Goal: Information Seeking & Learning: Learn about a topic

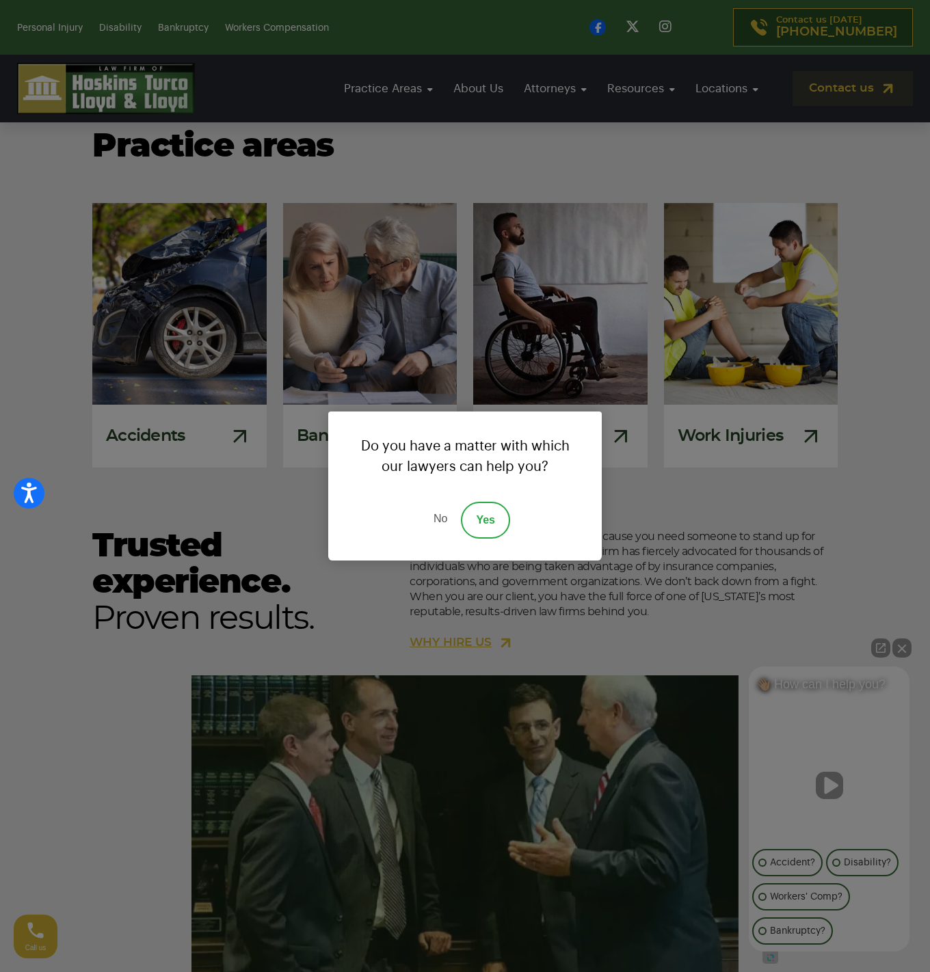
scroll to position [915, 0]
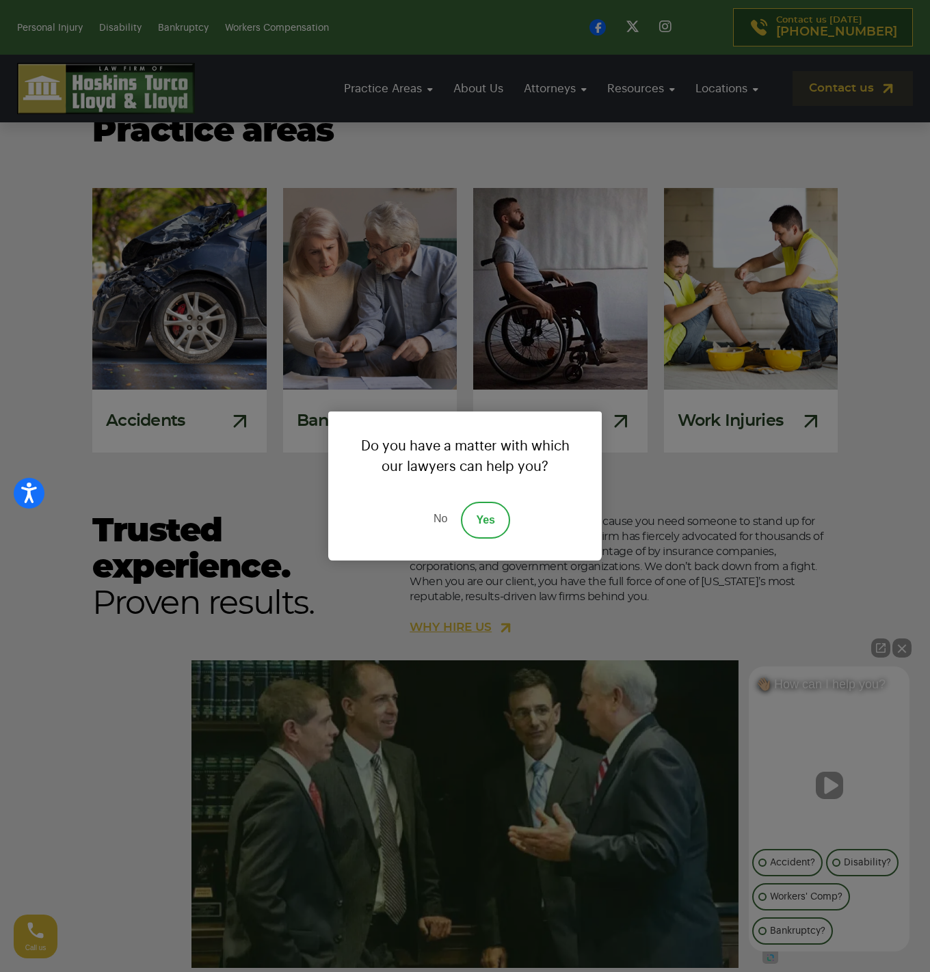
click at [464, 485] on link "Yes" at bounding box center [485, 520] width 49 height 37
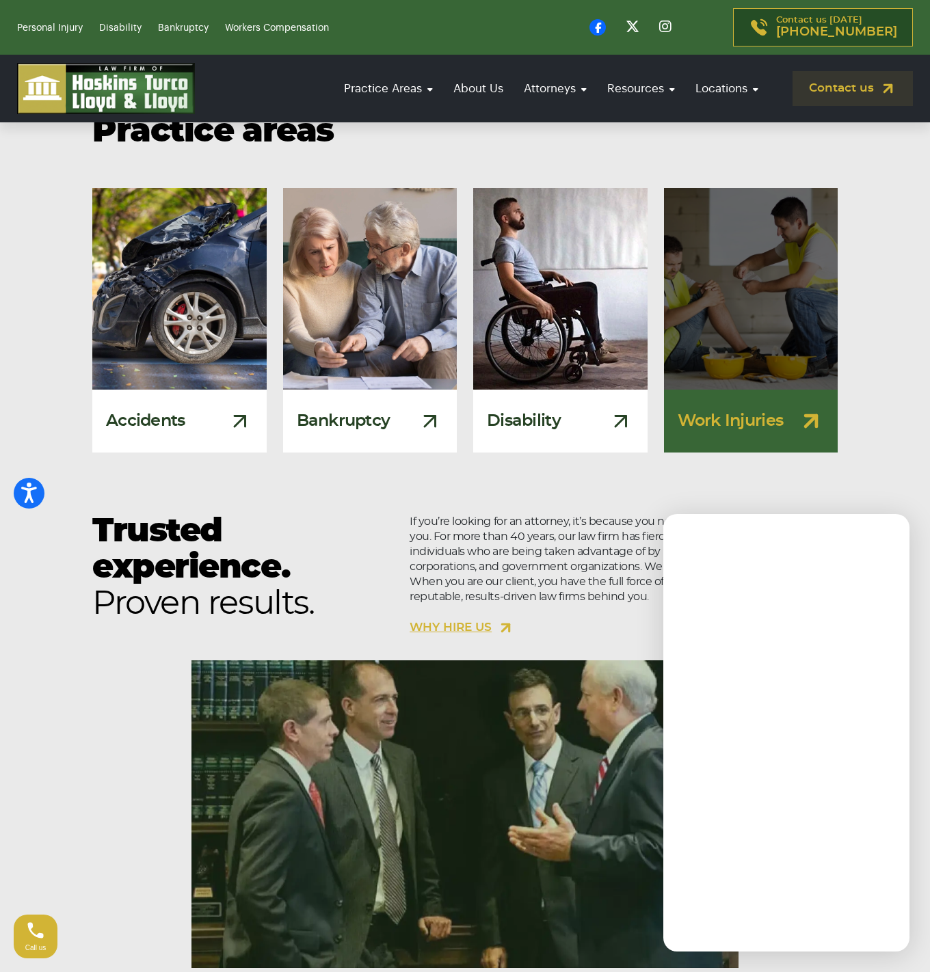
click at [464, 291] on img at bounding box center [750, 289] width 191 height 222
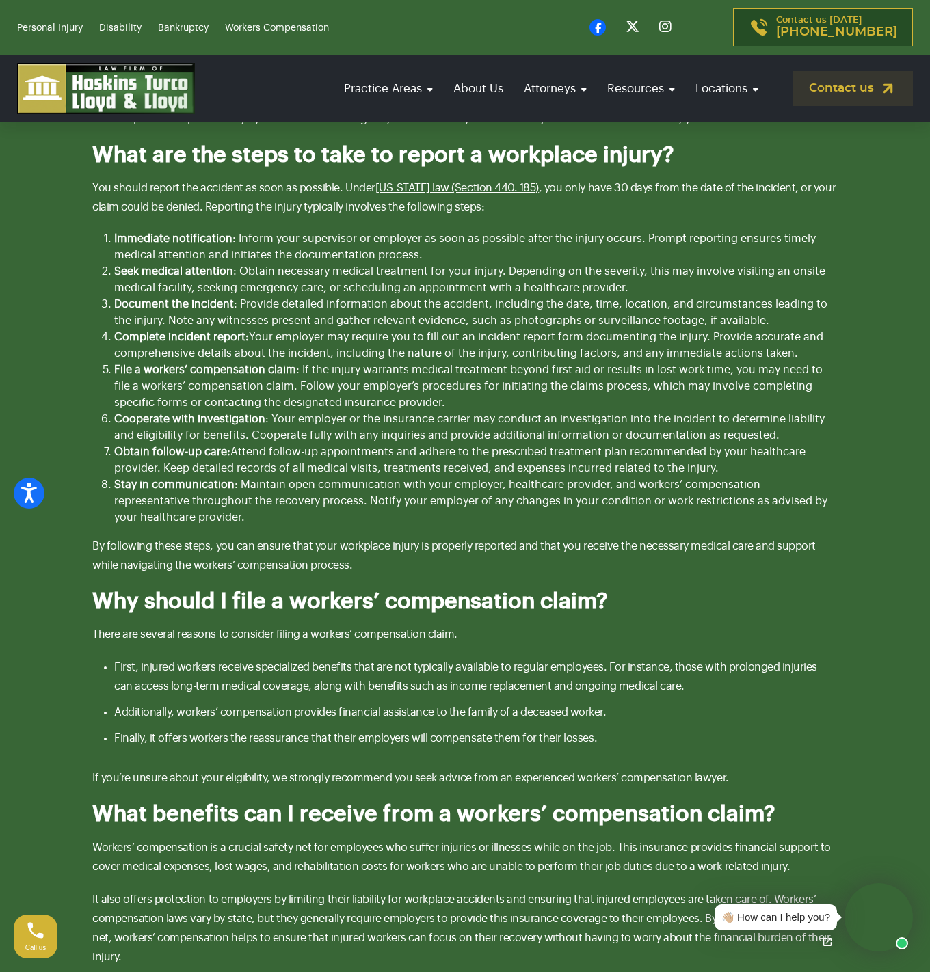
scroll to position [2597, 0]
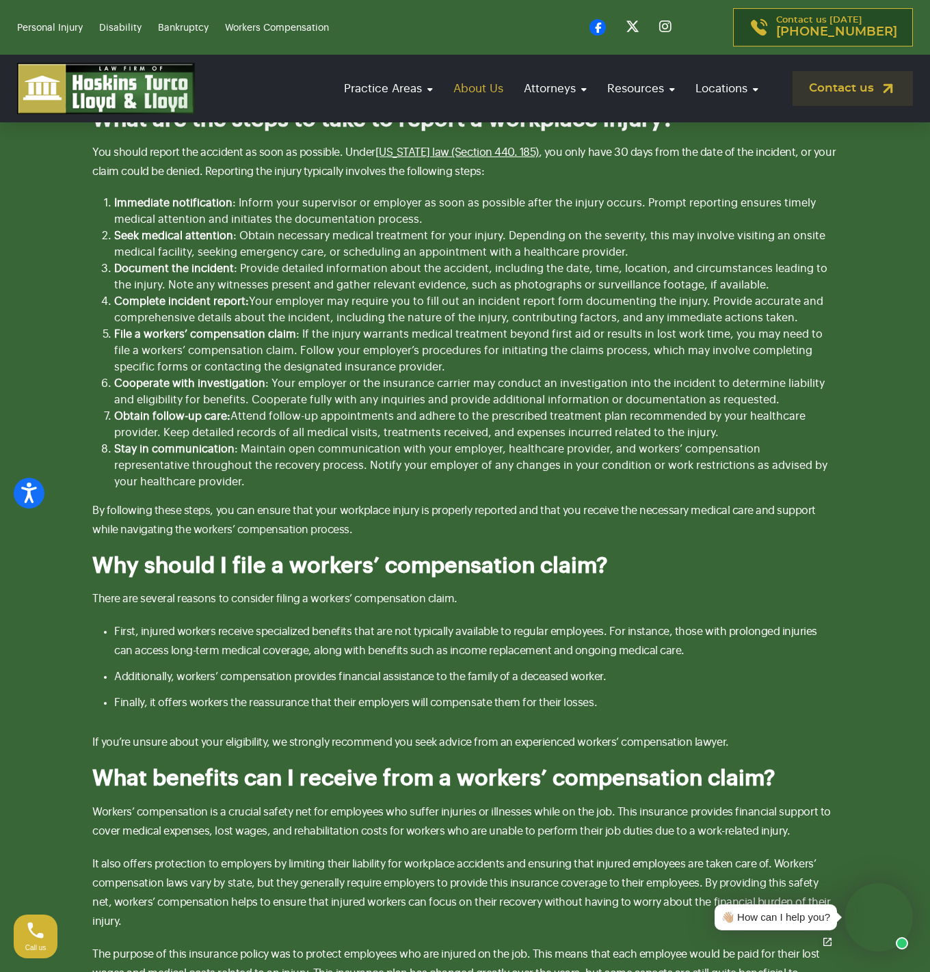
click at [480, 101] on link "About Us" at bounding box center [478, 88] width 64 height 39
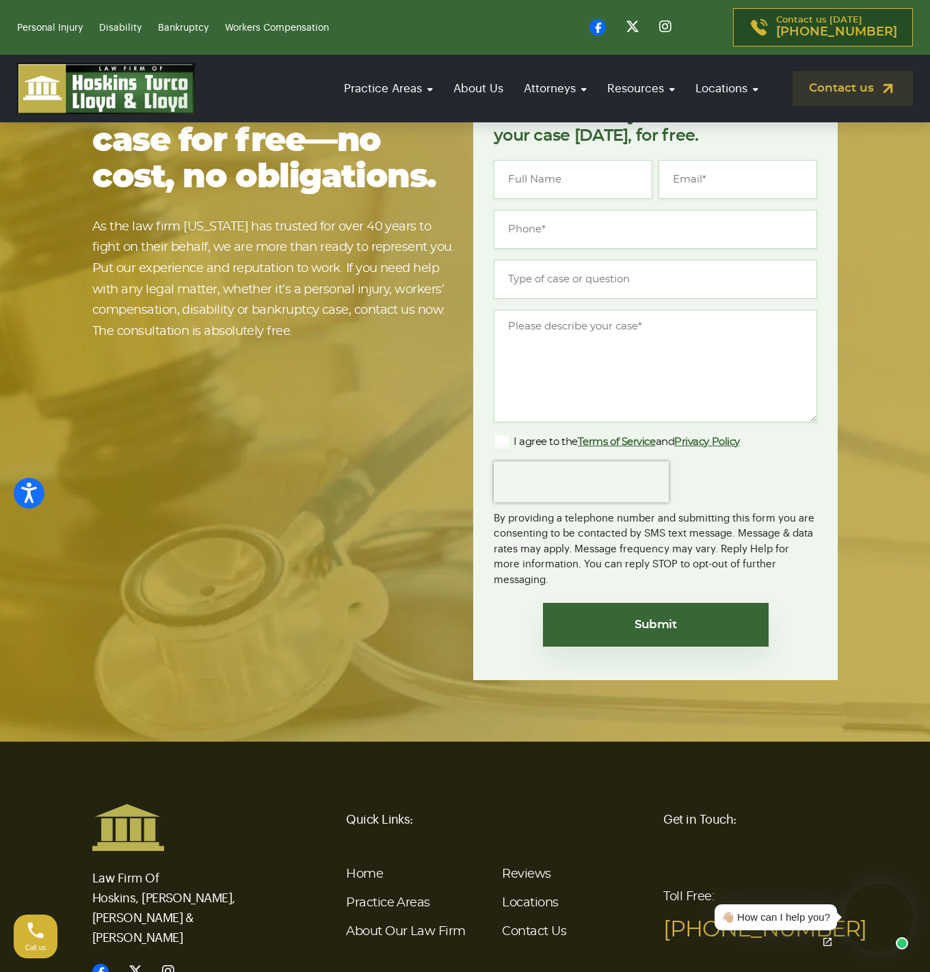
scroll to position [2705, 0]
